Goal: Information Seeking & Learning: Find specific fact

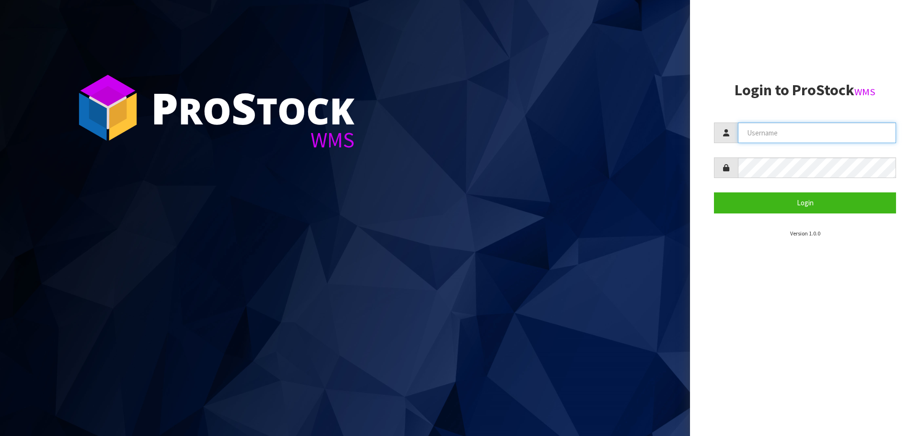
click at [804, 133] on input "text" at bounding box center [817, 133] width 158 height 21
type input "[EMAIL_ADDRESS][DOMAIN_NAME]"
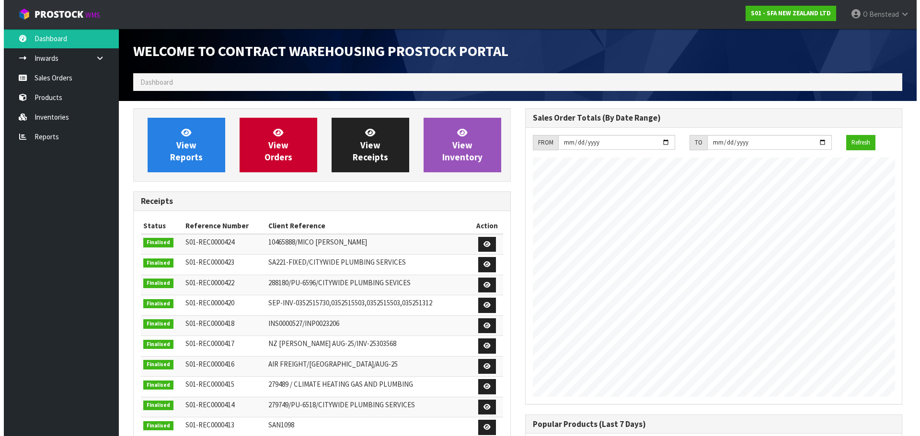
scroll to position [531, 391]
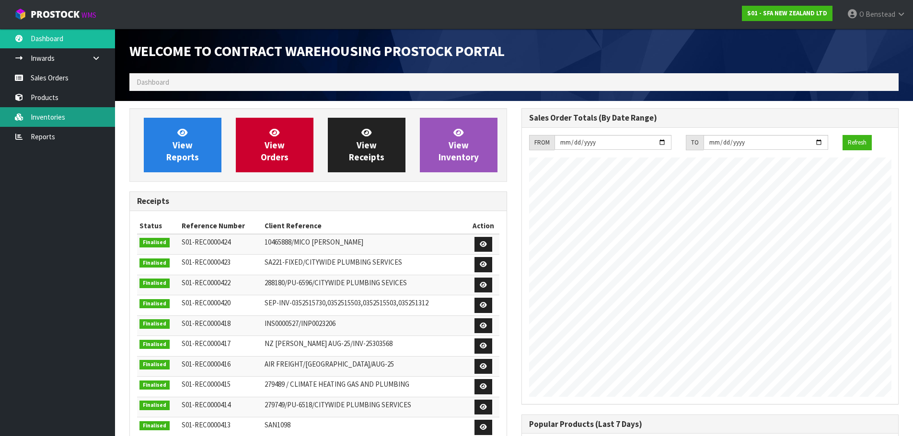
click at [98, 116] on link "Inventories" at bounding box center [57, 117] width 115 height 20
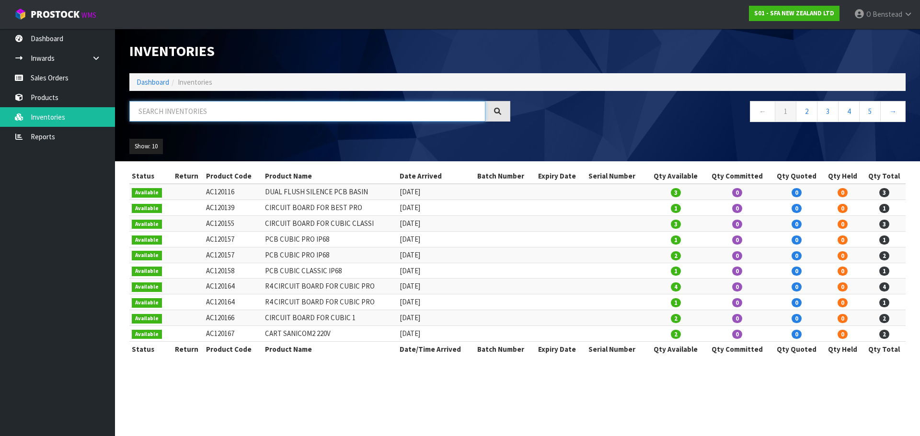
click at [237, 111] on input "text" at bounding box center [307, 111] width 356 height 21
click at [81, 91] on link "Products" at bounding box center [57, 98] width 115 height 20
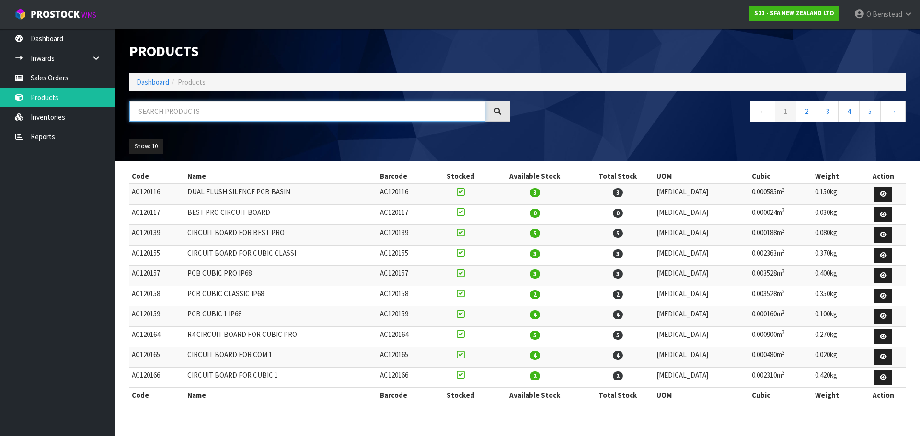
click at [199, 116] on input "text" at bounding box center [307, 111] width 356 height 21
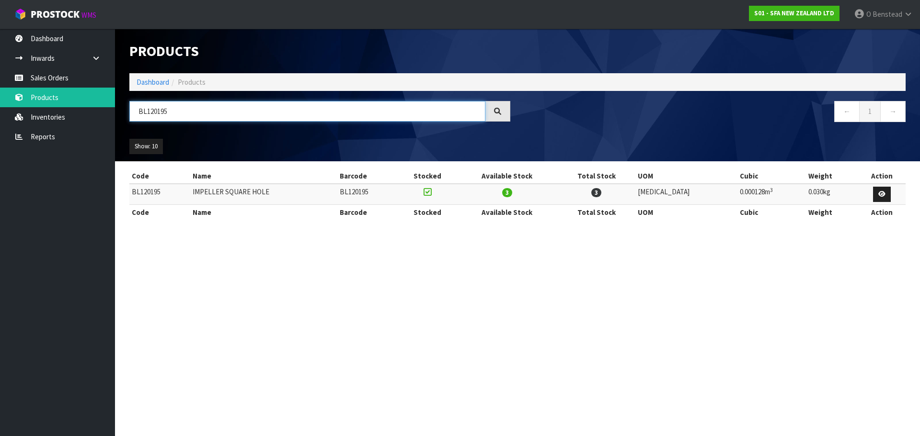
click at [337, 113] on input "BL120195" at bounding box center [307, 111] width 356 height 21
type input "IMPELLER"
click at [503, 114] on div at bounding box center [497, 111] width 25 height 21
click at [495, 114] on icon at bounding box center [497, 112] width 8 height 8
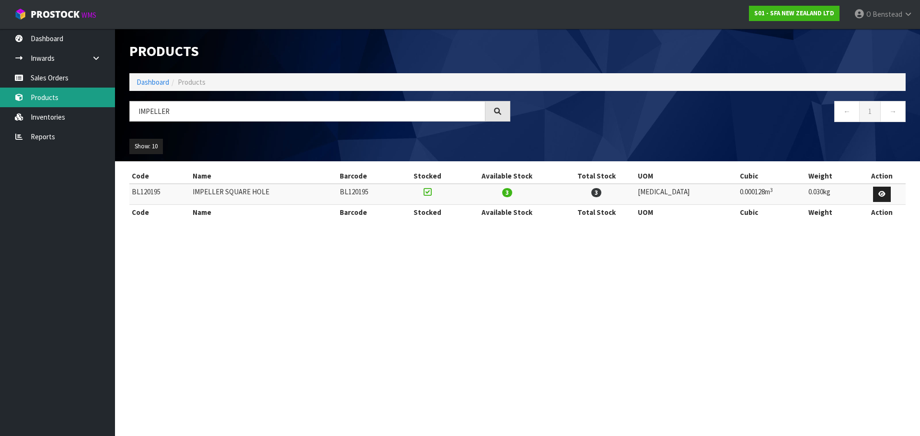
click at [80, 99] on link "Products" at bounding box center [57, 98] width 115 height 20
click at [24, 111] on link "Inventories" at bounding box center [57, 117] width 115 height 20
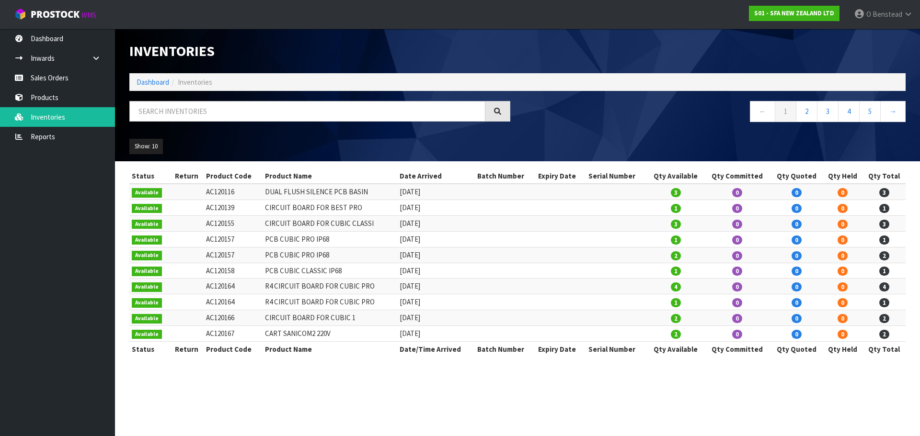
click at [45, 98] on div "Inventories Dashboard Inventories ← 1 2 3 4 5 → Show: 10 5 10 25 50 All Show St…" at bounding box center [460, 187] width 920 height 374
click at [51, 97] on link "Products" at bounding box center [57, 98] width 115 height 20
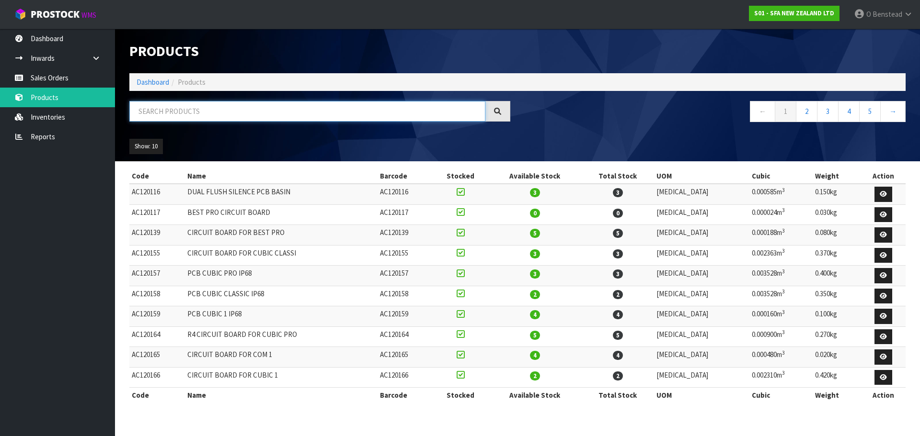
click at [179, 113] on input "text" at bounding box center [307, 111] width 356 height 21
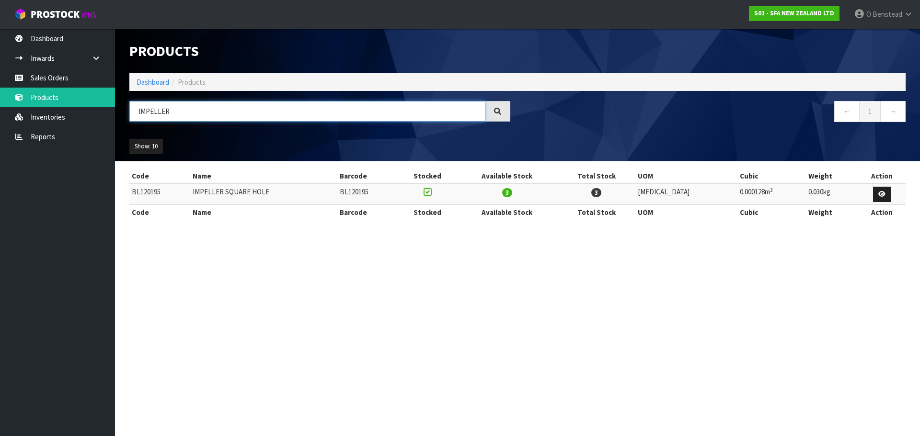
click at [179, 113] on input "IMPELLER" at bounding box center [307, 111] width 356 height 21
type input "IMPELLOR"
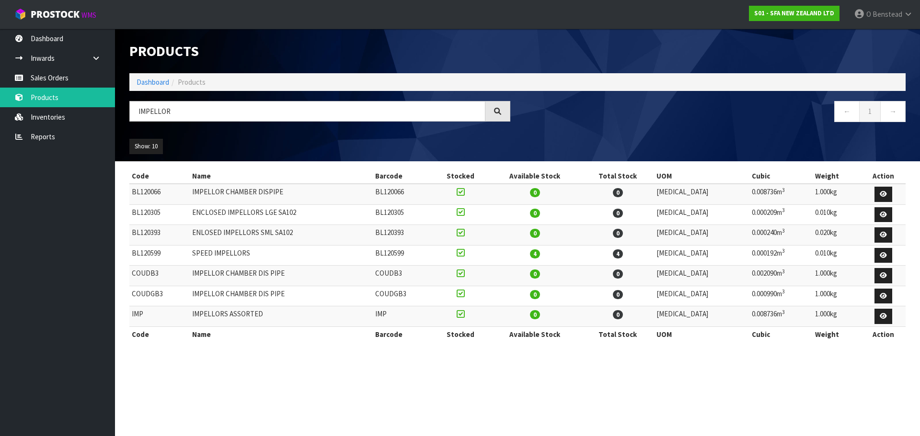
click at [489, 373] on section "Products Import Products Drop file here to import csv template Dashboard Produc…" at bounding box center [460, 218] width 920 height 436
